Goal: Information Seeking & Learning: Check status

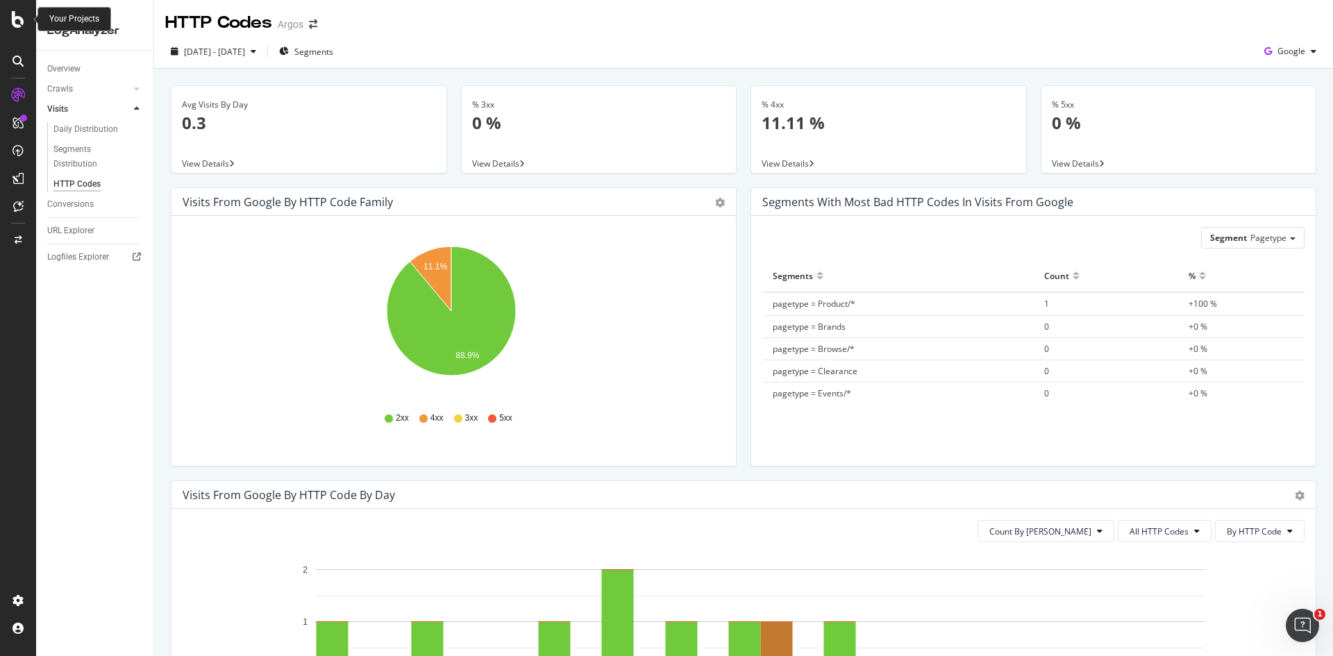
click at [14, 14] on icon at bounding box center [18, 19] width 12 height 17
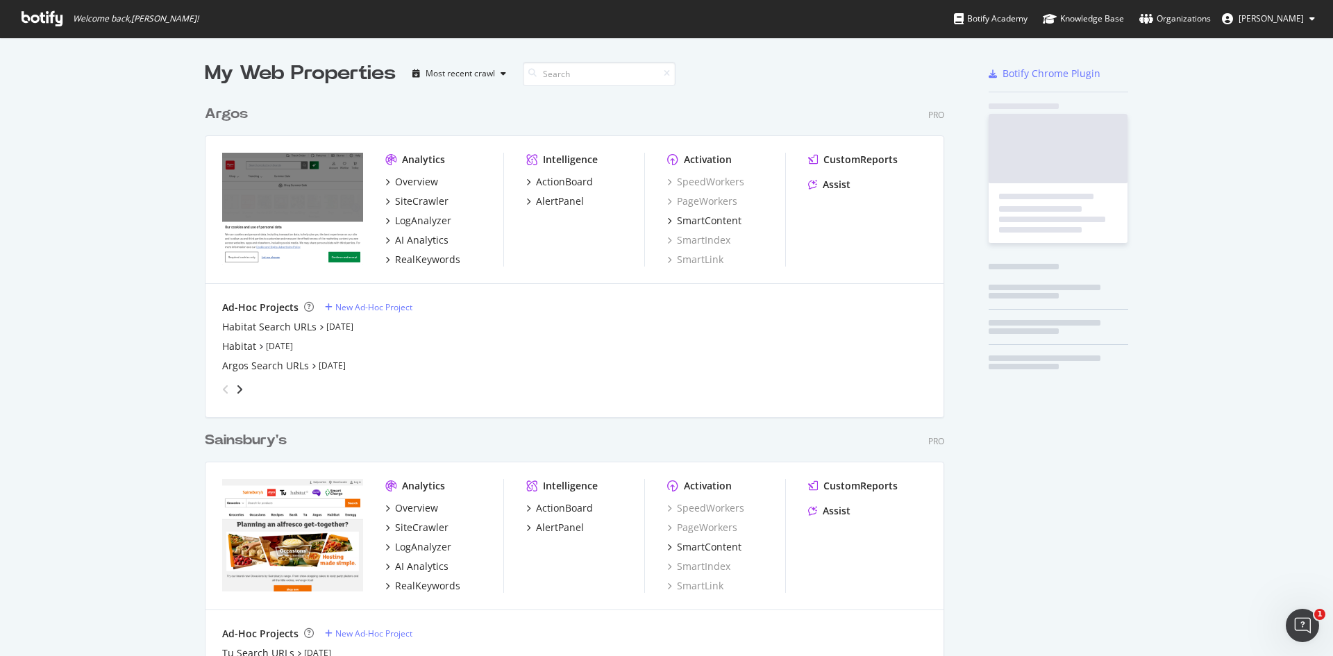
scroll to position [646, 1312]
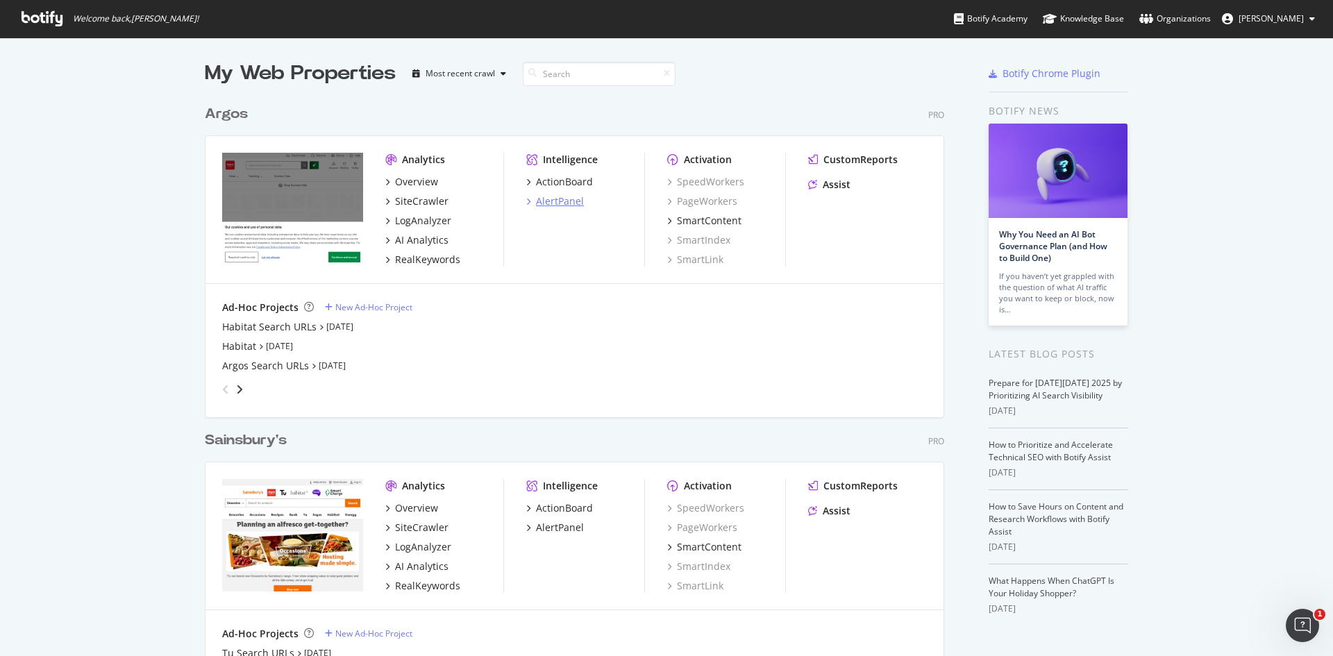
click at [543, 205] on div "AlertPanel" at bounding box center [560, 201] width 48 height 14
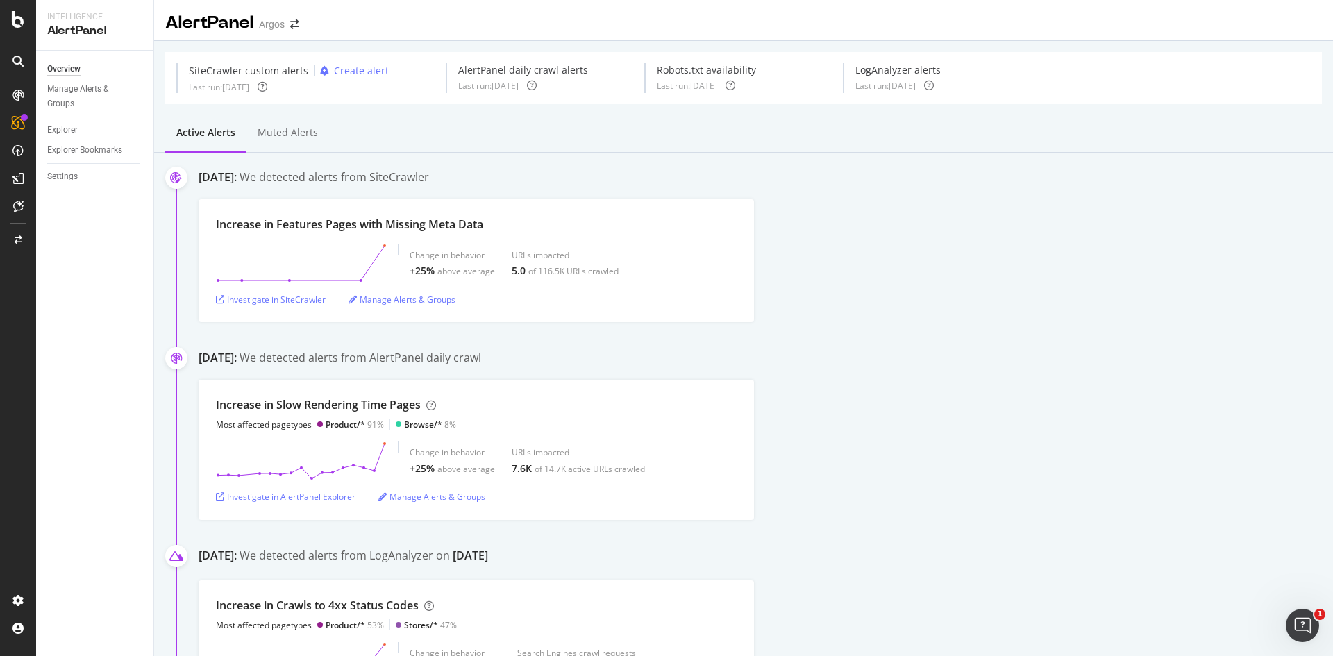
click at [865, 230] on div "Increase in Features Pages with Missing Meta Data Change in behavior +25% above…" at bounding box center [766, 260] width 1135 height 123
click at [20, 22] on icon at bounding box center [18, 19] width 12 height 17
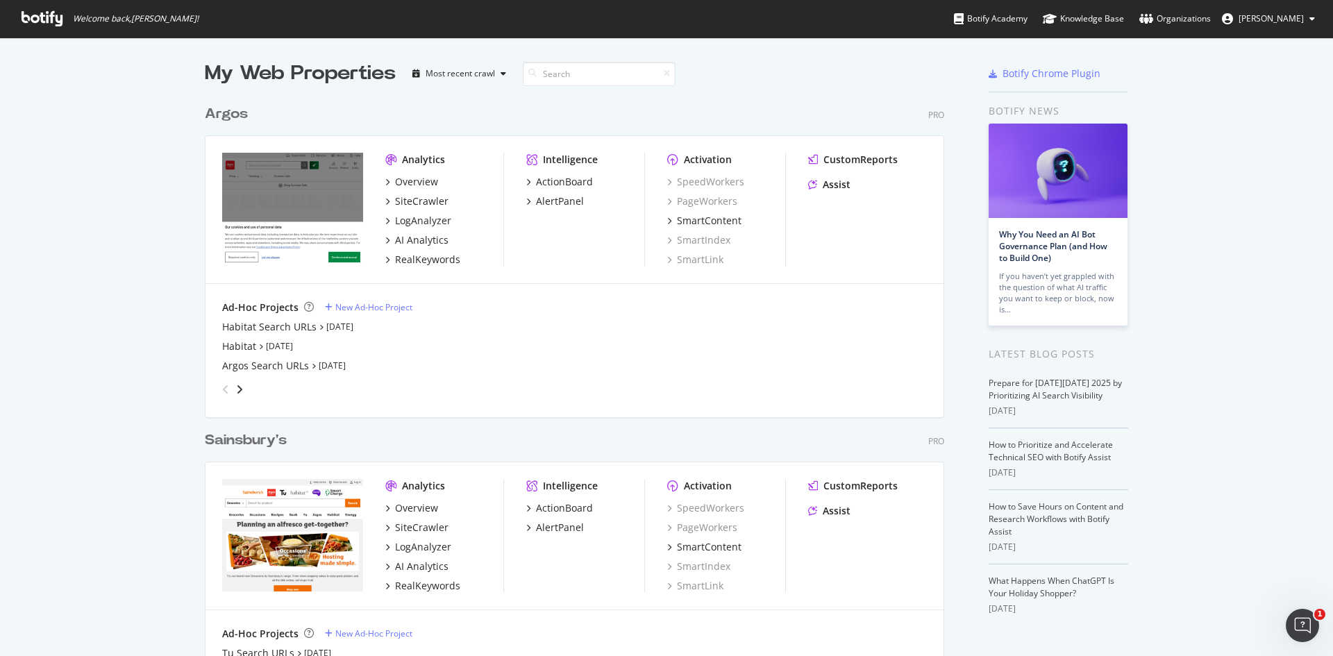
scroll to position [646, 1312]
click at [1189, 202] on div "My Web Properties Most recent crawl Argos Pro Analytics Overview SiteCrawler Lo…" at bounding box center [666, 399] width 1333 height 725
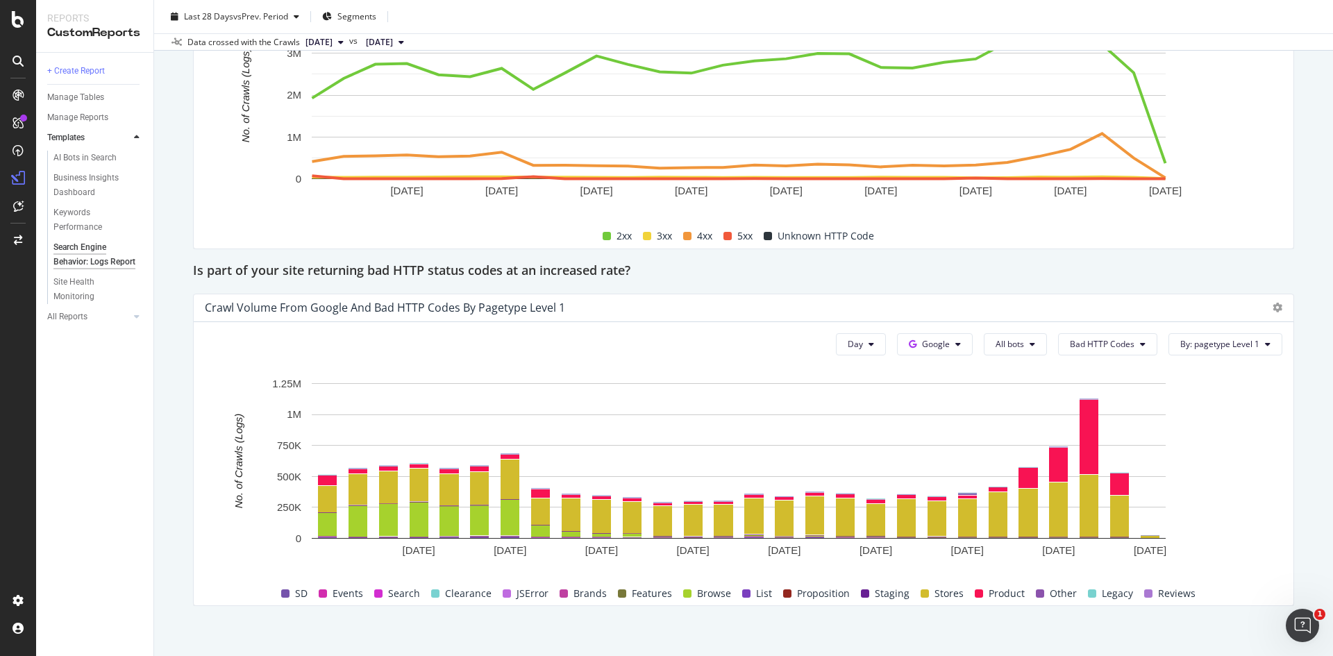
scroll to position [1897, 0]
